Goal: Find specific page/section: Find specific page/section

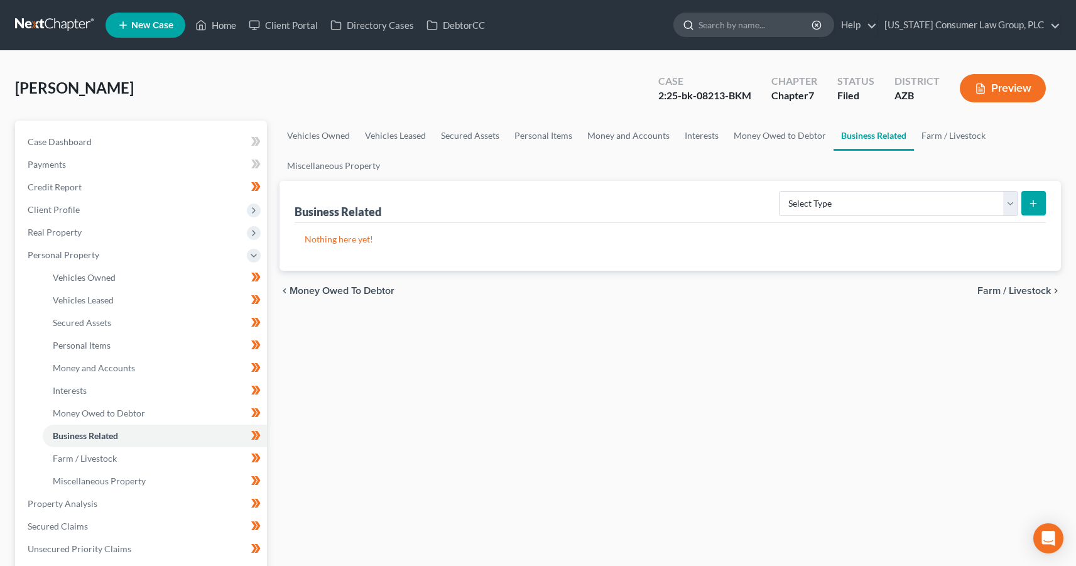
click at [753, 31] on input "search" at bounding box center [756, 24] width 115 height 23
click at [71, 21] on link at bounding box center [55, 25] width 80 height 23
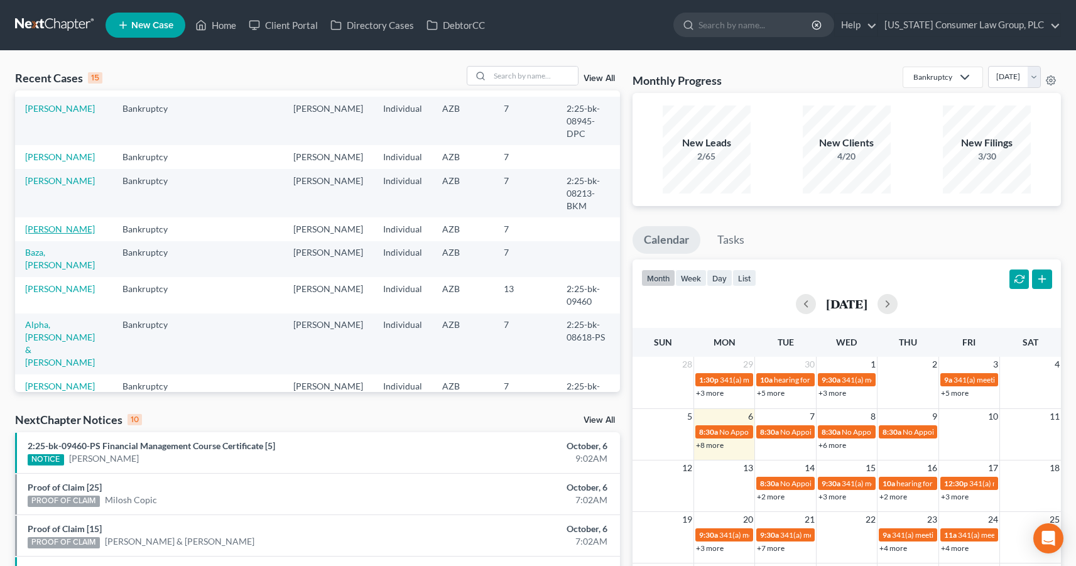
scroll to position [205, 0]
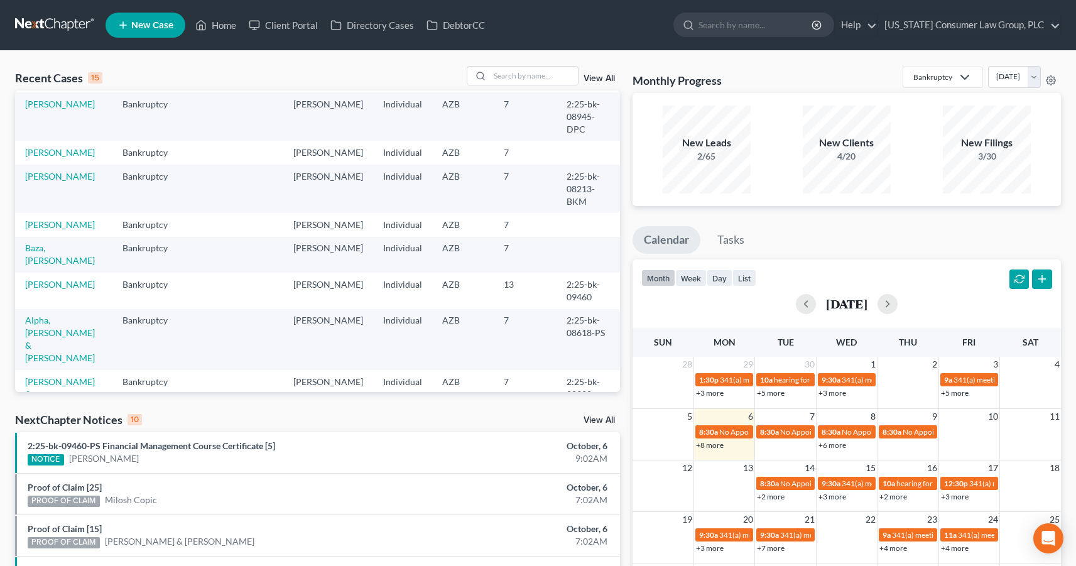
click at [46, 473] on link "Salam, Ziad" at bounding box center [60, 478] width 70 height 11
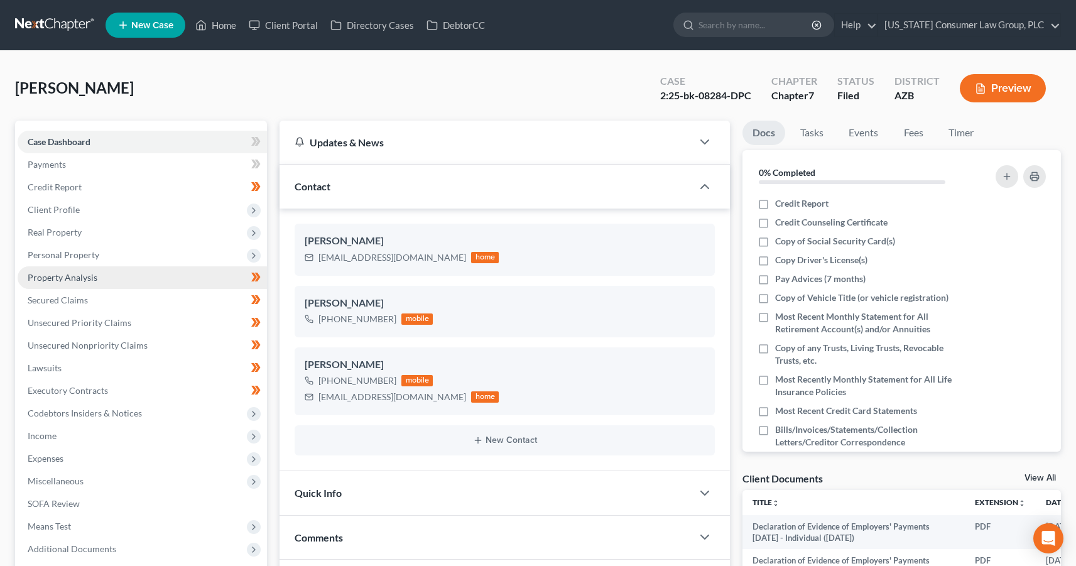
click at [84, 283] on link "Property Analysis" at bounding box center [142, 277] width 249 height 23
